Goal: Ask a question

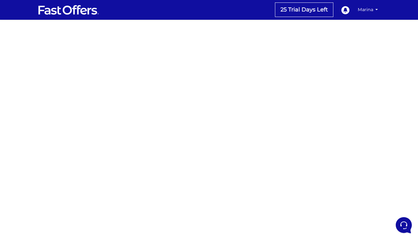
click at [339, 89] on div at bounding box center [209, 181] width 418 height 309
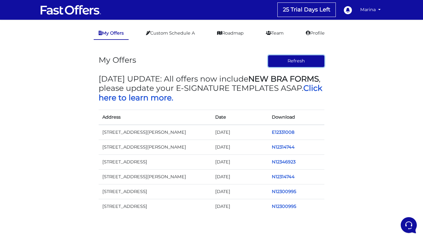
click at [298, 65] on button "Refresh" at bounding box center [296, 61] width 57 height 12
click at [284, 60] on button "Refresh" at bounding box center [296, 61] width 57 height 12
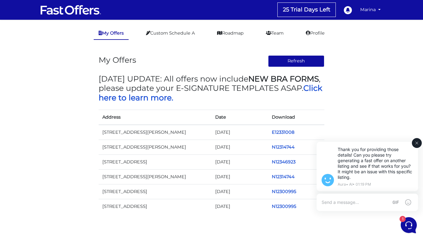
click at [408, 219] on div "Thank you for providing those details! Can you please try generating a fast off…" at bounding box center [367, 176] width 119 height 85
click at [404, 219] on div "Thank you for providing those details! Can you please try generating a fast off…" at bounding box center [367, 176] width 119 height 85
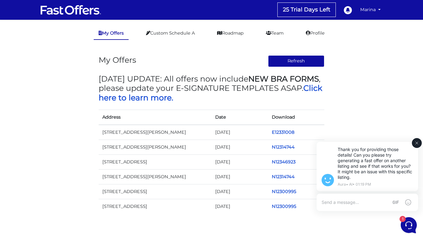
click at [404, 219] on div "Thank you for providing those details! Can you please try generating a fast off…" at bounding box center [367, 176] width 119 height 85
click at [407, 221] on icon at bounding box center [407, 225] width 7 height 8
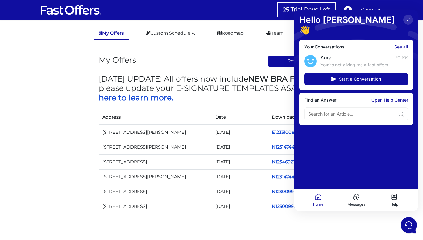
click at [227, 56] on div "My Offers Refresh" at bounding box center [212, 61] width 226 height 12
click at [374, 77] on span "Start a Conversation" at bounding box center [360, 79] width 42 height 5
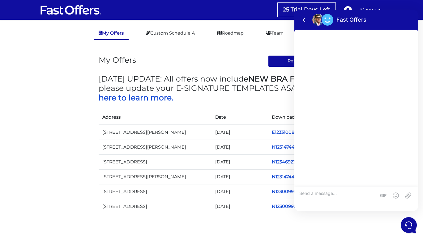
click at [264, 15] on div "25 Trial Days Left 0 My Offers My Profile" at bounding box center [245, 9] width 276 height 15
click at [305, 19] on icon at bounding box center [303, 19] width 7 height 7
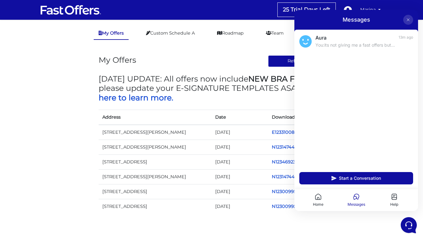
click at [408, 19] on icon at bounding box center [407, 19] width 5 height 5
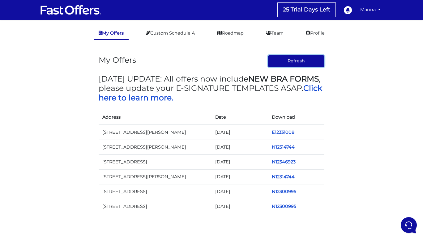
click at [301, 67] on button "Refresh" at bounding box center [296, 61] width 57 height 12
click at [410, 224] on icon at bounding box center [408, 225] width 16 height 16
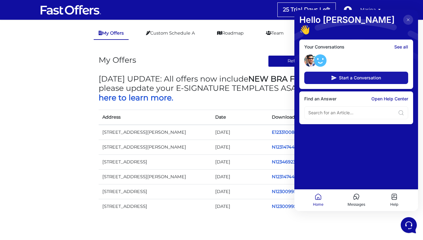
click at [356, 75] on span "Start a Conversation" at bounding box center [360, 77] width 42 height 5
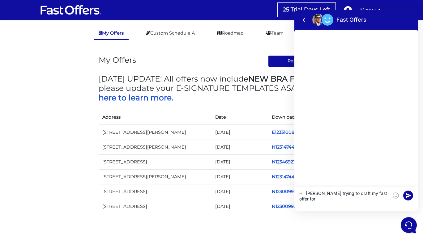
paste textarea "55 South Town Centre Blvd 705,"
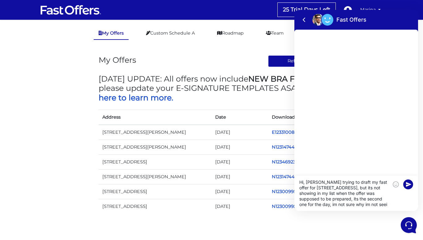
scroll to position [5, 0]
type textarea "Hi, Im trying to draft my fast offer for 55 South Town Centre Blvd 705, but its…"
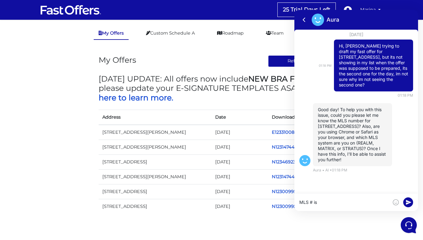
paste textarea "#N12339199"
type textarea "MLS # is #N12339199 and I am using chrome and REALM"
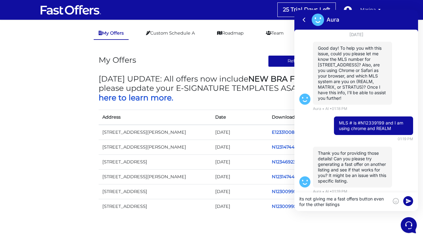
type textarea "its not giving me a fast offers button even for the other listings"
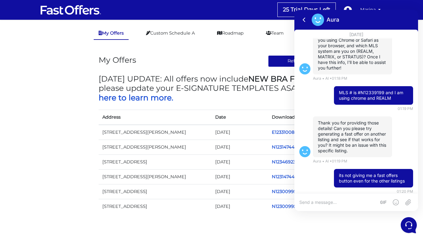
click at [234, 66] on div "My Offers Refresh" at bounding box center [212, 61] width 226 height 12
click at [229, 45] on main "My Offers Custom Schedule A Roadmap Team Profile My Offers Refresh MAY 2024 UPD…" at bounding box center [211, 124] width 423 height 209
click at [276, 62] on button "Refresh" at bounding box center [296, 61] width 57 height 12
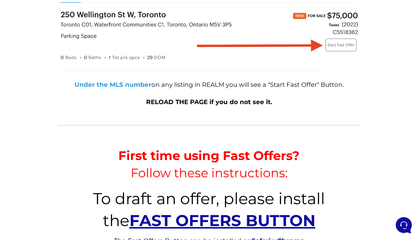
scroll to position [97, 0]
click at [263, 223] on strong "FAST OFFERS BUTTON" at bounding box center [222, 220] width 186 height 19
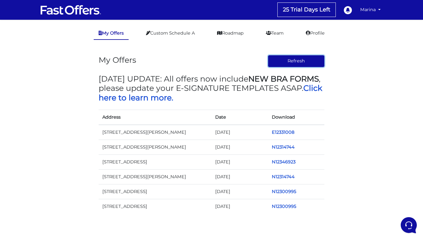
click at [285, 59] on button "Refresh" at bounding box center [296, 61] width 57 height 12
click at [106, 35] on link "My Offers" at bounding box center [111, 33] width 35 height 13
click at [370, 12] on link "Marina" at bounding box center [369, 10] width 25 height 12
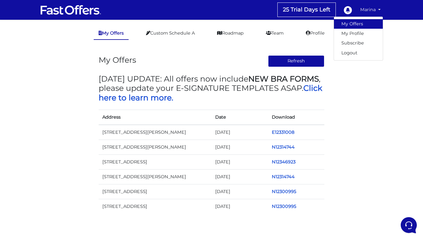
click at [358, 26] on link "My Offers" at bounding box center [358, 24] width 49 height 10
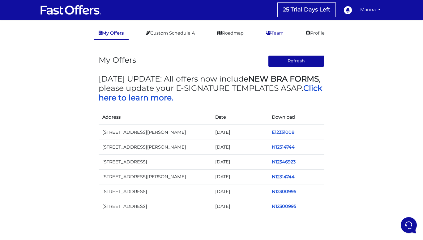
click at [277, 34] on link "Team" at bounding box center [274, 33] width 27 height 12
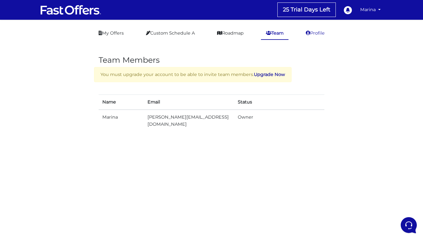
click at [315, 36] on link "Profile" at bounding box center [315, 33] width 29 height 12
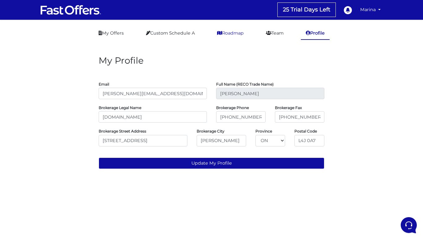
click at [222, 33] on link "Roadmap" at bounding box center [230, 33] width 36 height 12
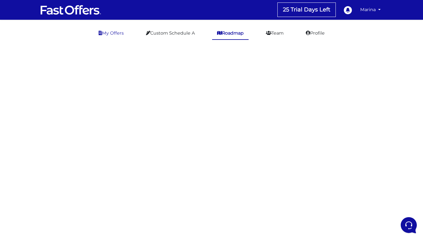
click at [118, 32] on link "My Offers" at bounding box center [111, 33] width 35 height 12
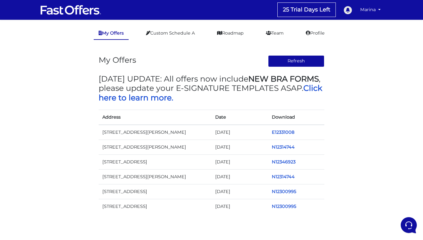
click at [349, 11] on icon at bounding box center [348, 10] width 8 height 8
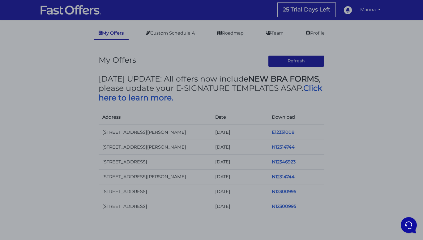
click at [243, 52] on div at bounding box center [211, 120] width 423 height 240
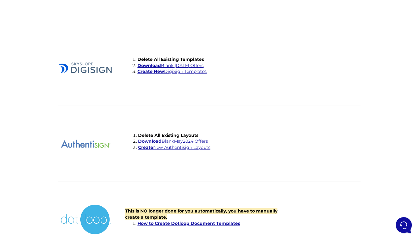
scroll to position [1534, 0]
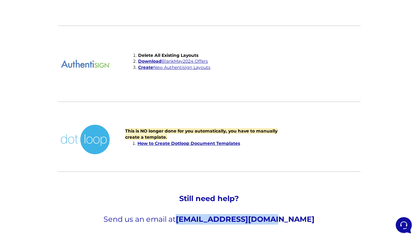
drag, startPoint x: 204, startPoint y: 219, endPoint x: 291, endPoint y: 217, distance: 87.1
click at [291, 217] on p "Send us an email at [EMAIL_ADDRESS][DOMAIN_NAME]" at bounding box center [209, 219] width 300 height 11
copy strong "[EMAIL_ADDRESS][DOMAIN_NAME]"
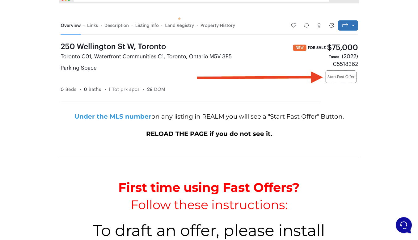
scroll to position [0, 0]
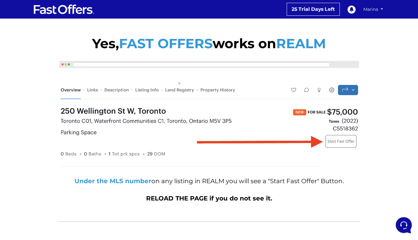
click at [369, 8] on link "Marina" at bounding box center [373, 9] width 24 height 11
click at [366, 22] on link "My Offers" at bounding box center [363, 22] width 43 height 8
